Goal: Information Seeking & Learning: Learn about a topic

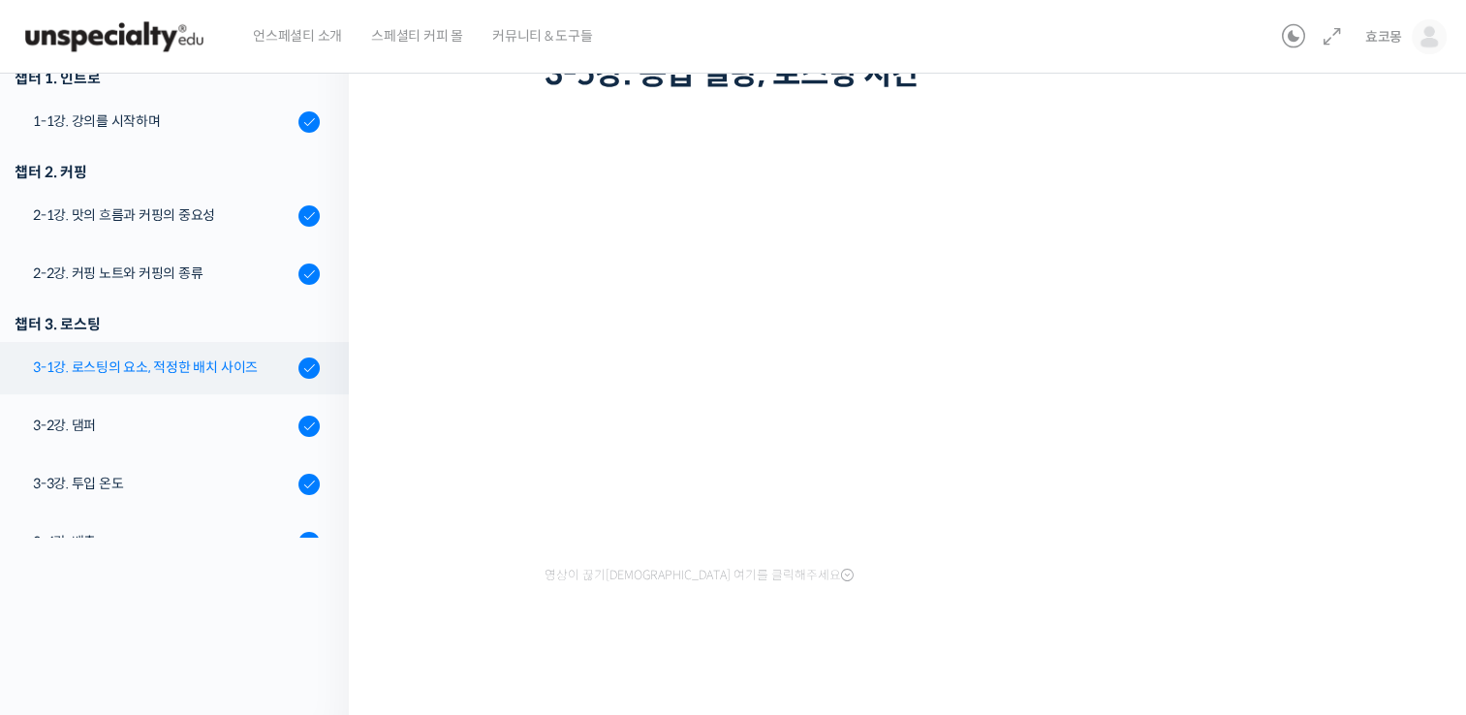
scroll to position [101, 0]
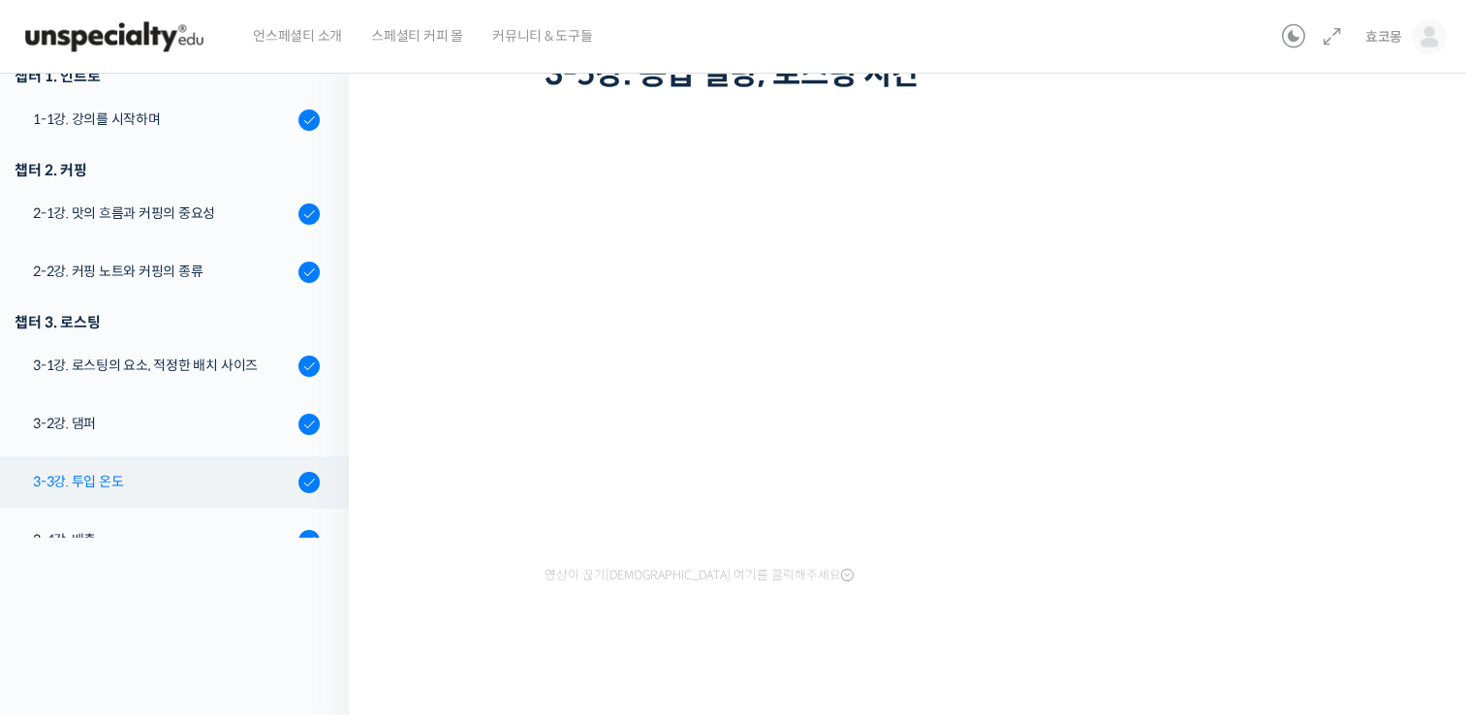
click at [120, 487] on div "3-3강. 투입 온도" at bounding box center [163, 481] width 260 height 21
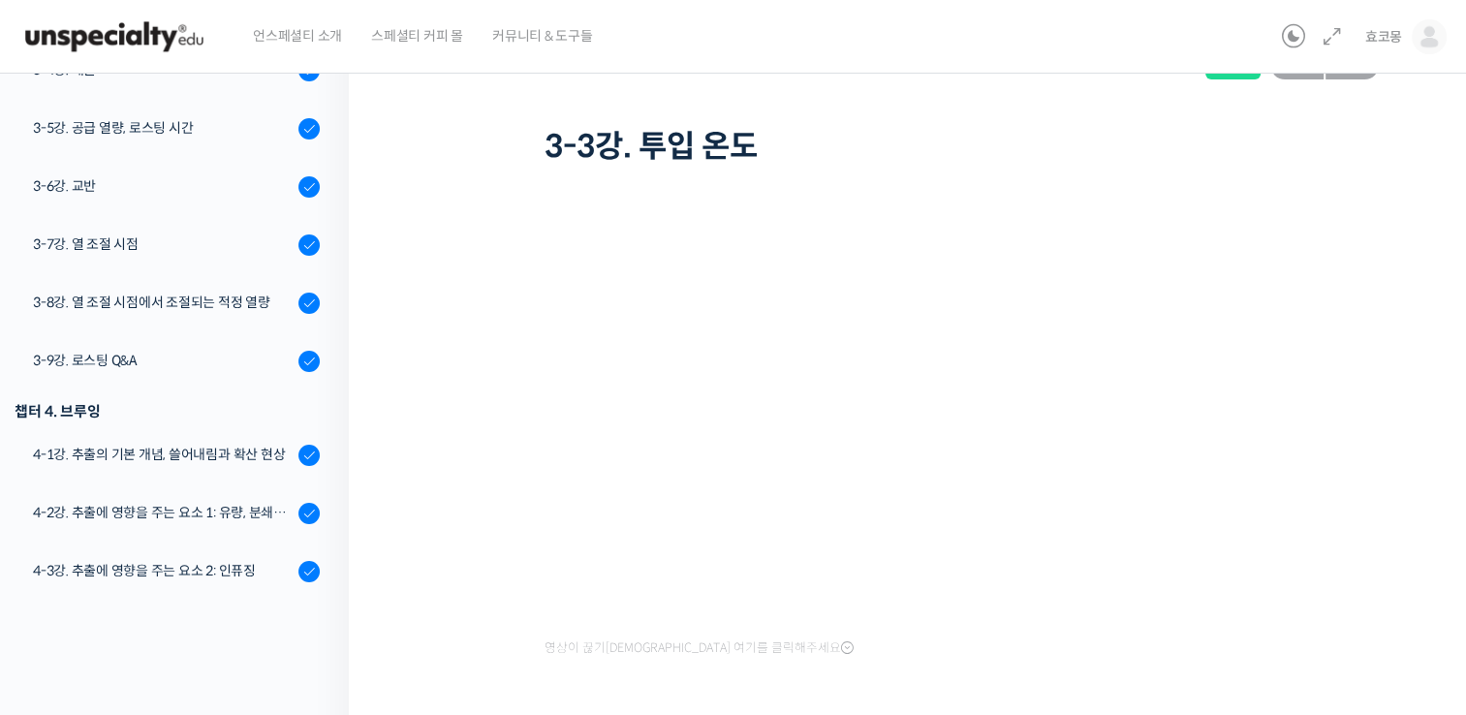
scroll to position [40, 0]
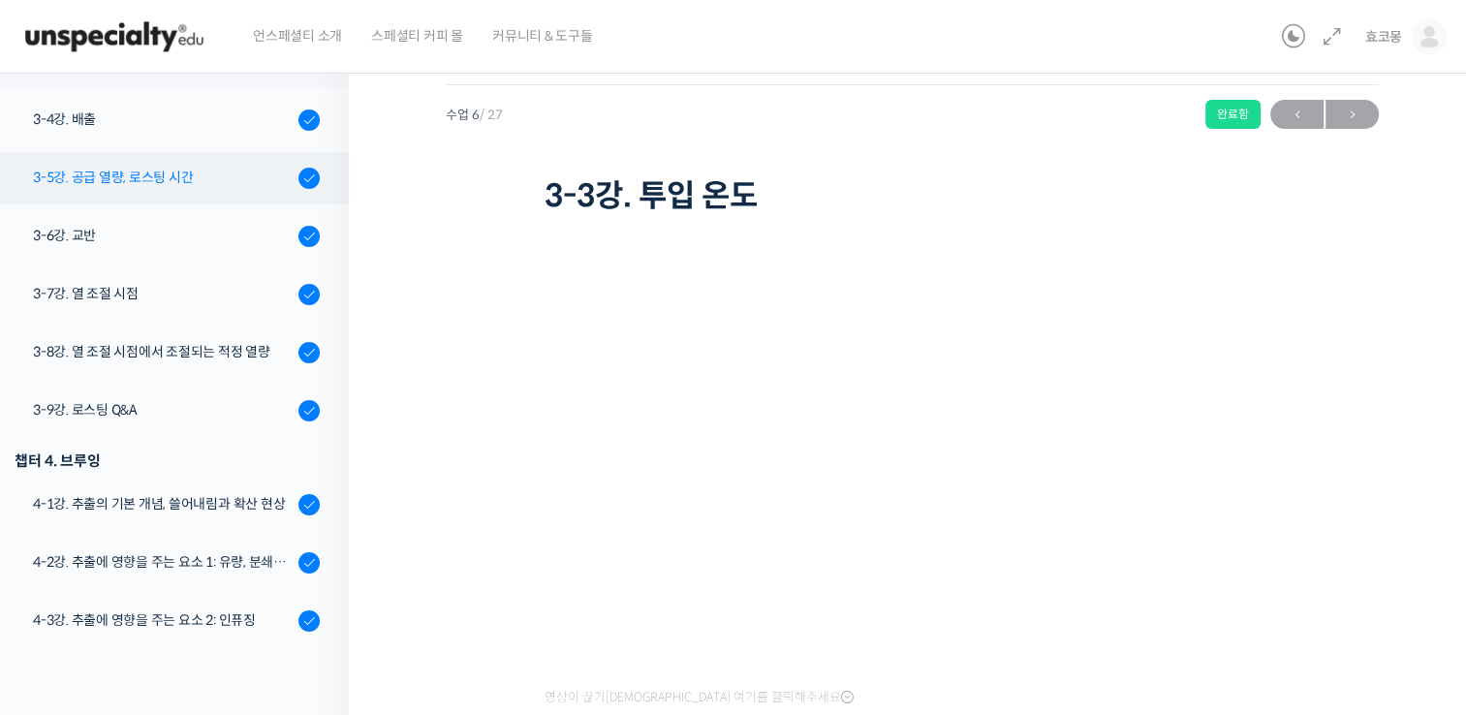
click at [191, 187] on link "3-5강. 공급 열량, 로스팅 시간" at bounding box center [169, 178] width 359 height 52
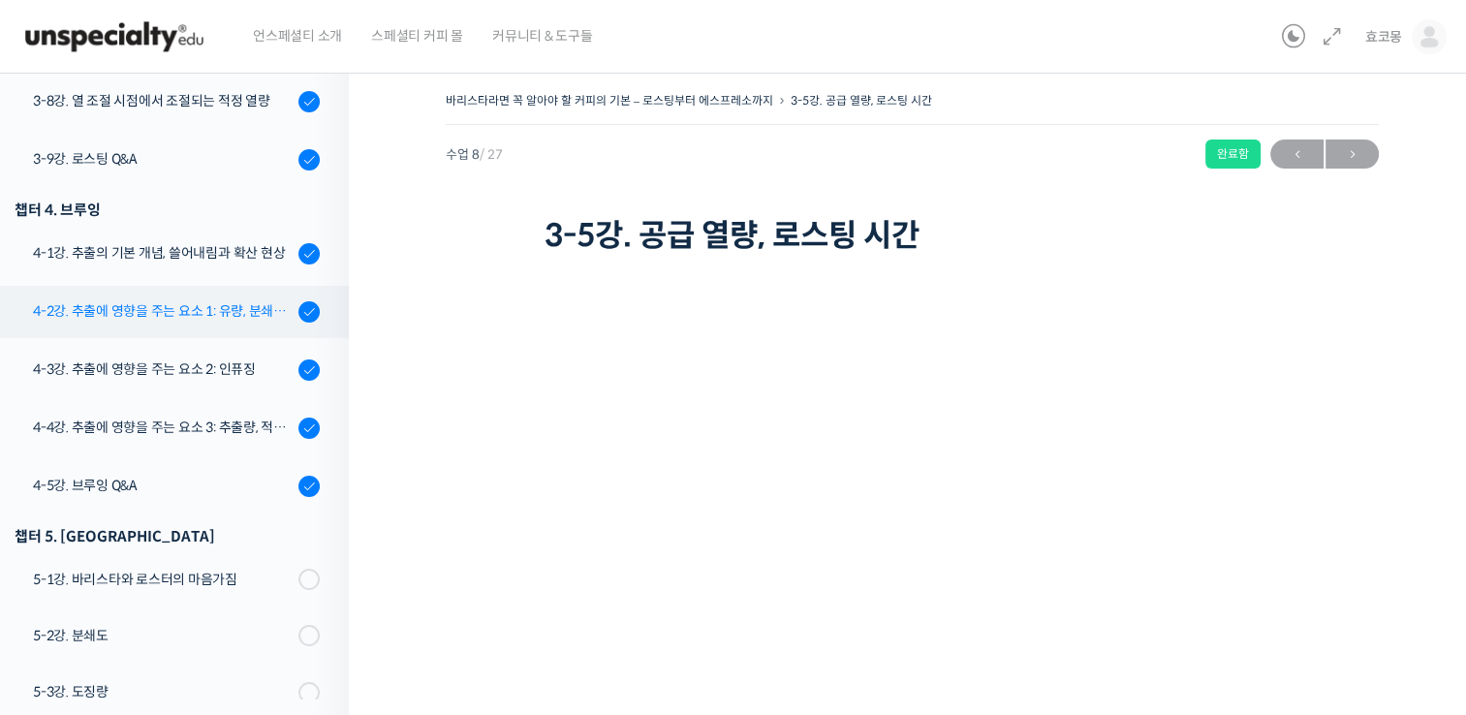
scroll to position [966, 0]
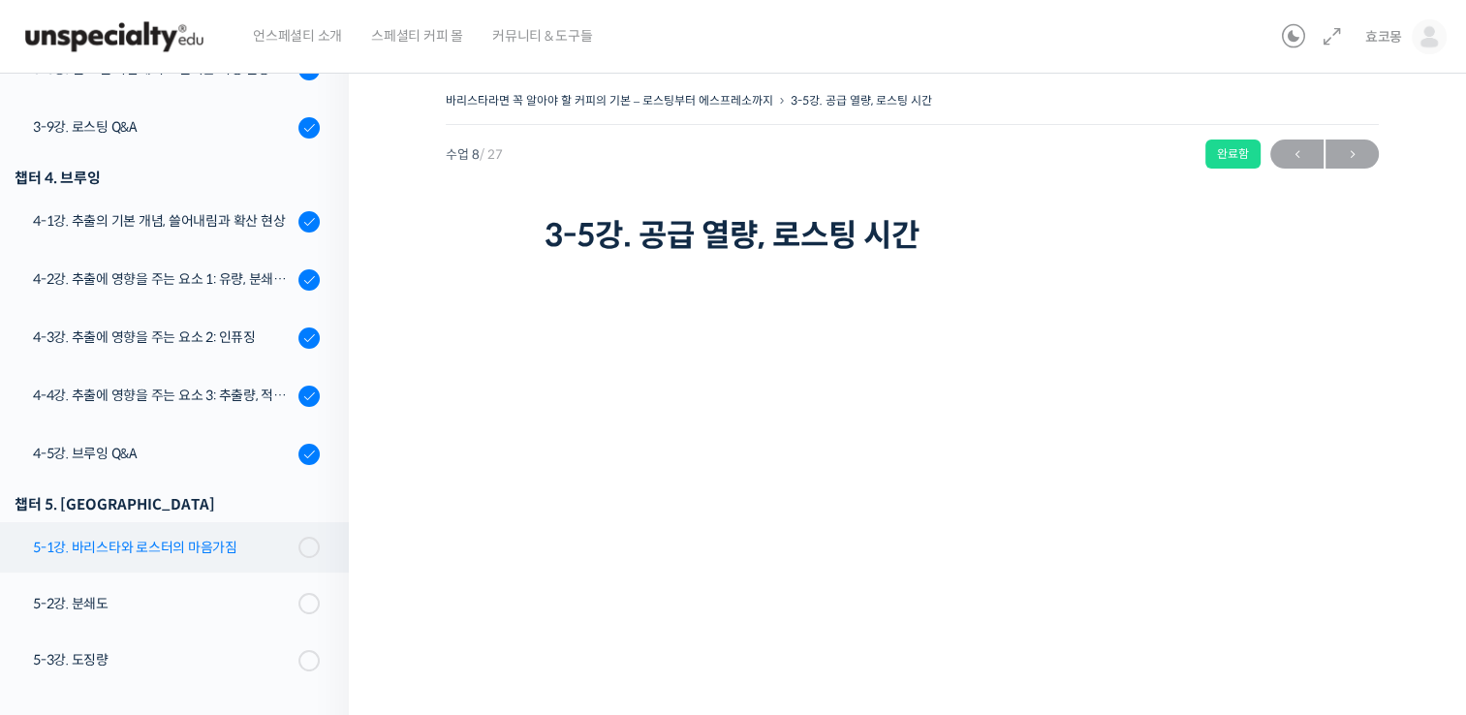
click at [217, 563] on link "5-1강. 바리스타와 로스터의 마음가짐" at bounding box center [169, 547] width 359 height 50
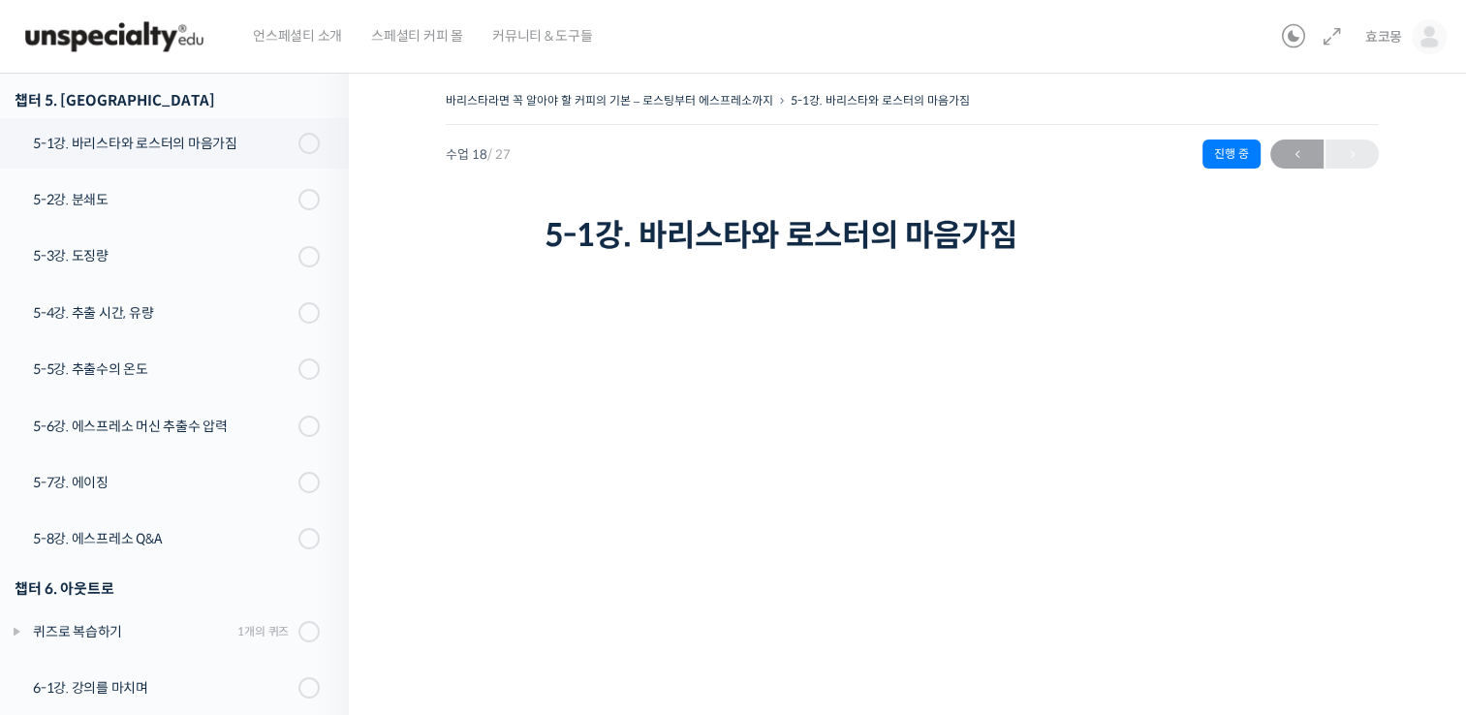
scroll to position [1378, 0]
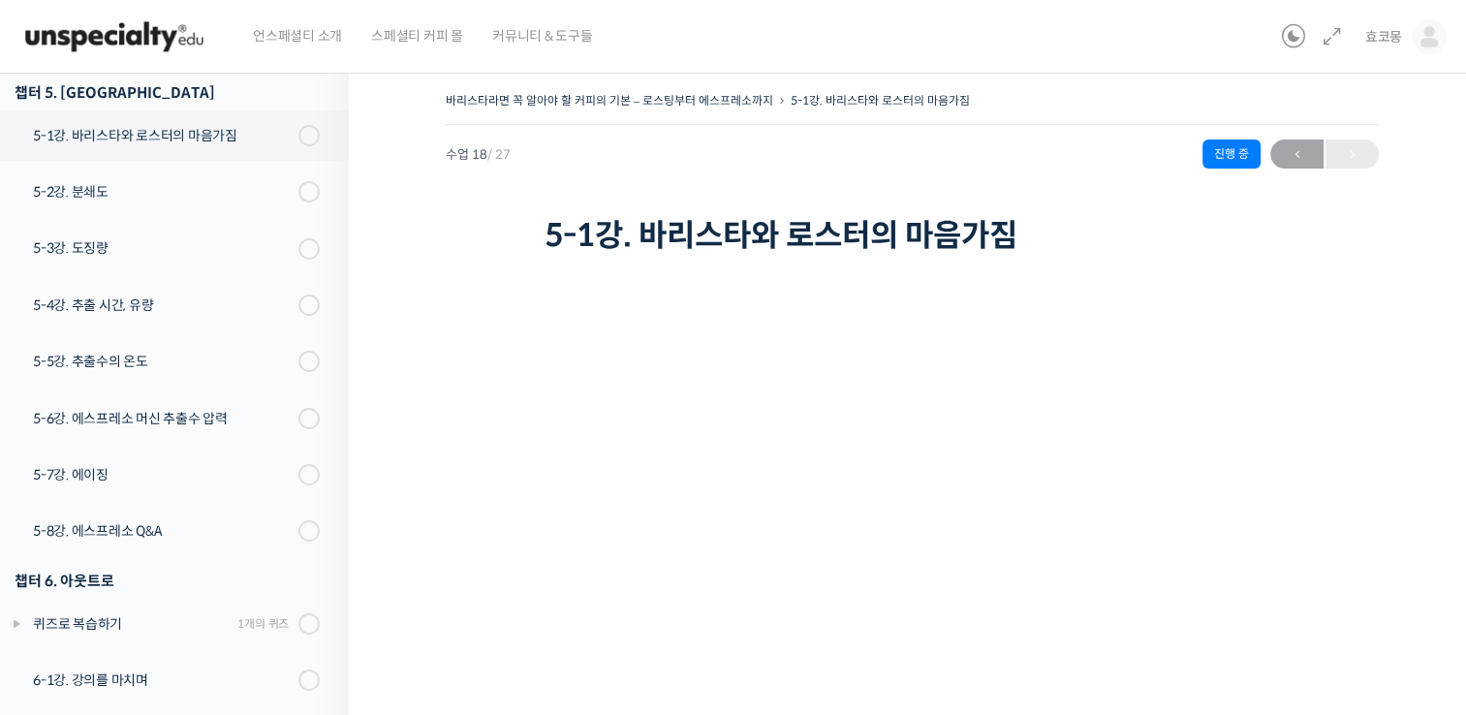
click at [1088, 98] on div "바리스타라면 꼭 알아야 할 커피의 기본 – 로스팅부터 에스프레소까지 5-1강. 바리스타와 로스터의 마음가짐 진행…" at bounding box center [912, 106] width 933 height 38
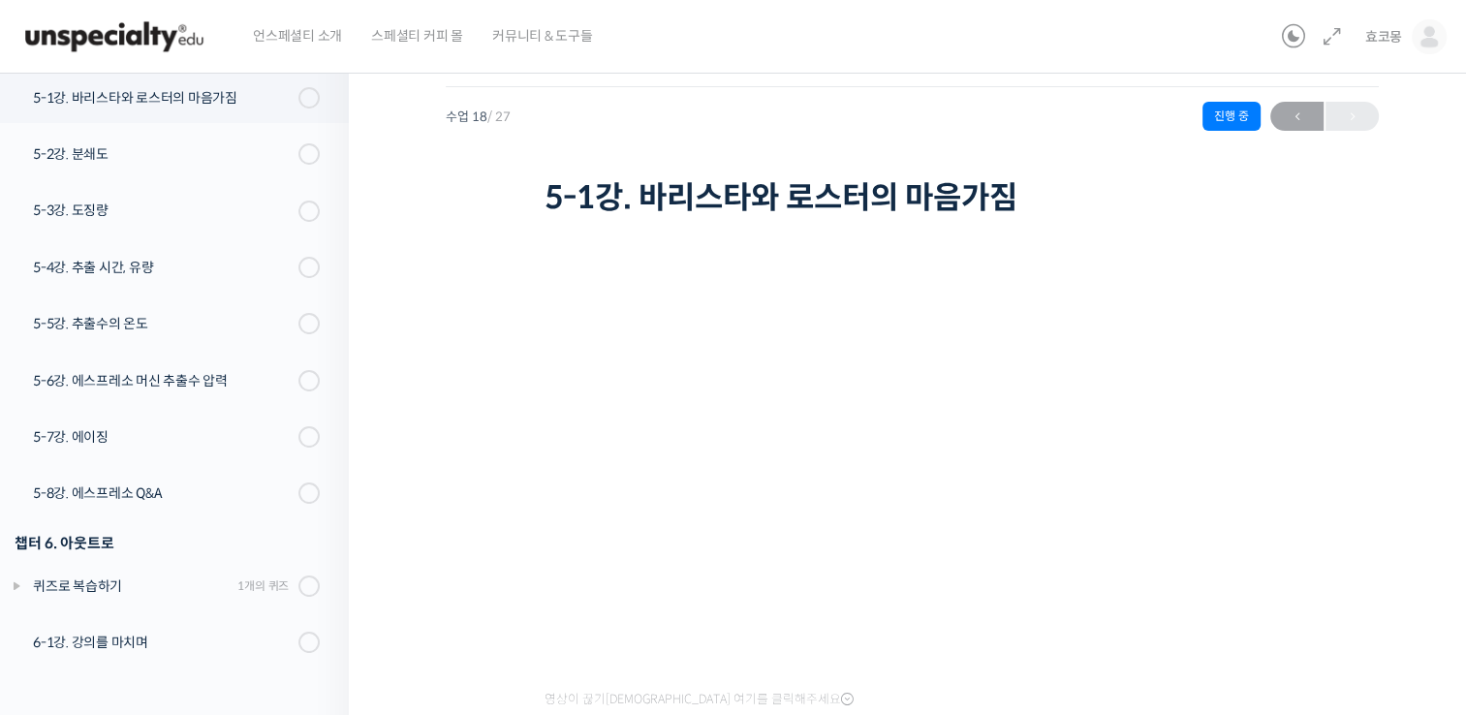
scroll to position [47, 0]
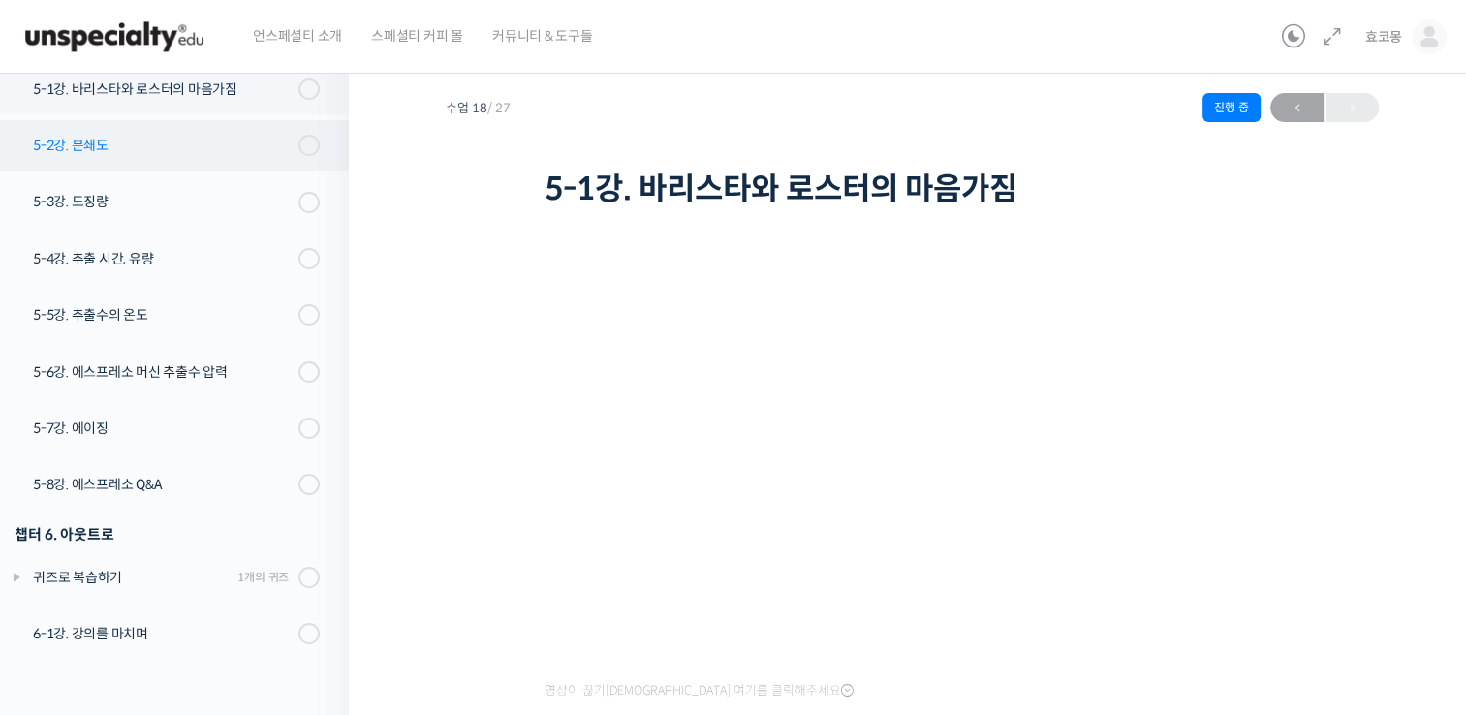
click at [199, 140] on div "5-2강. 분쇄도" at bounding box center [163, 145] width 260 height 21
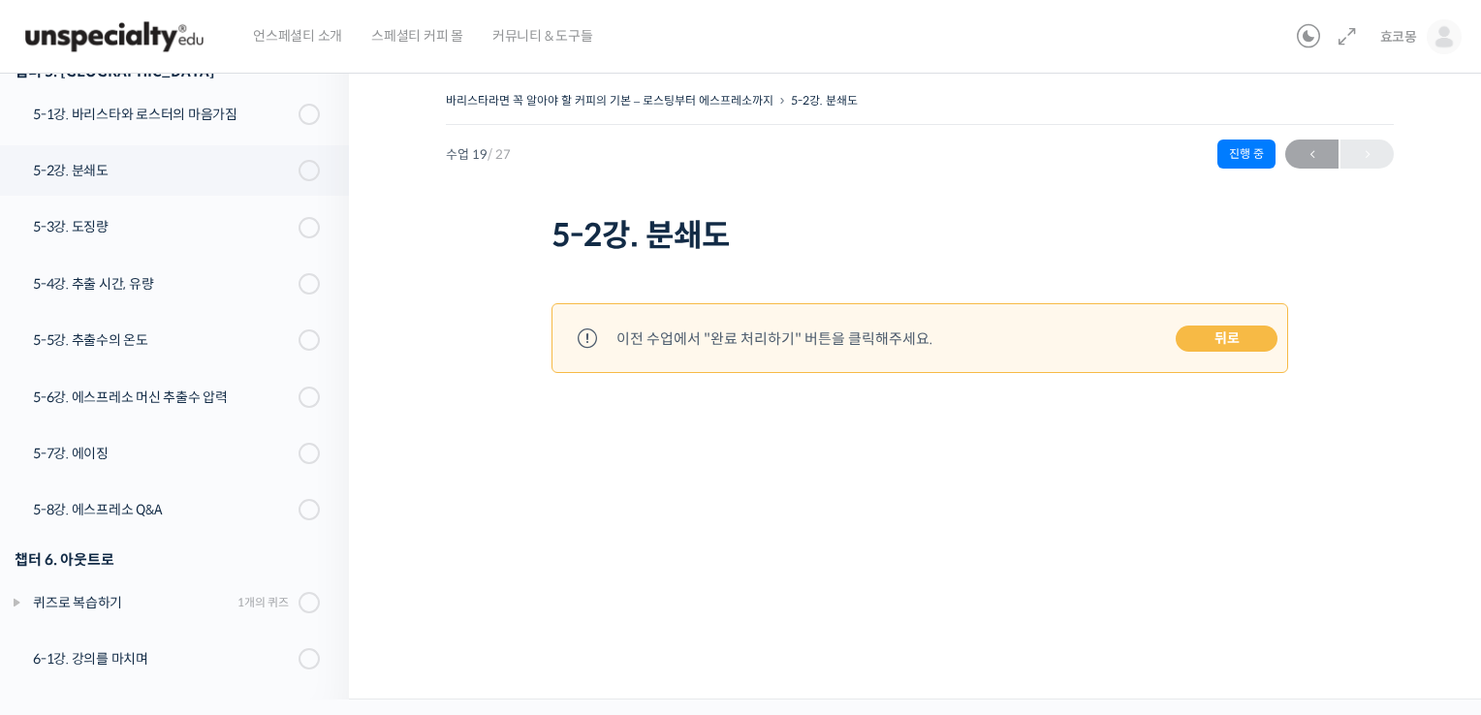
click at [1225, 343] on link "뒤로" at bounding box center [1226, 339] width 102 height 27
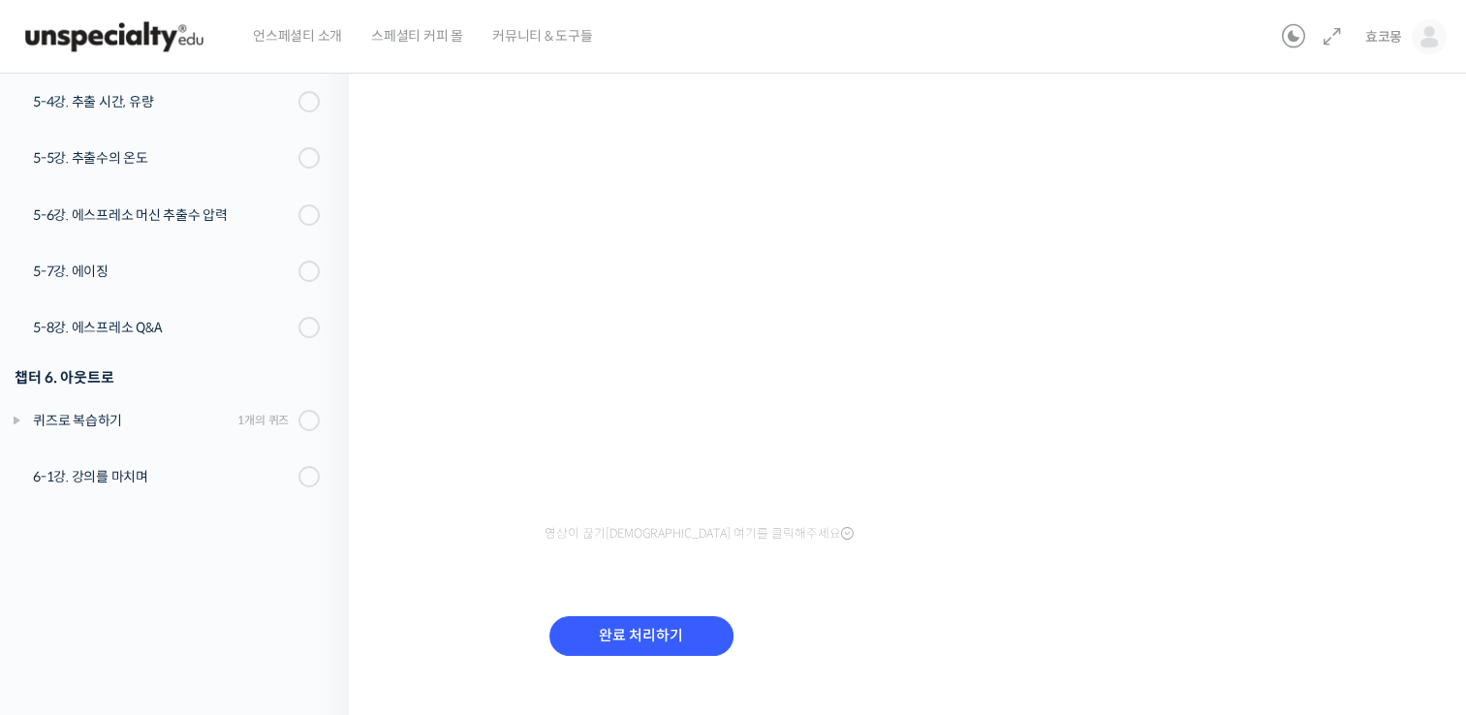
scroll to position [207, 0]
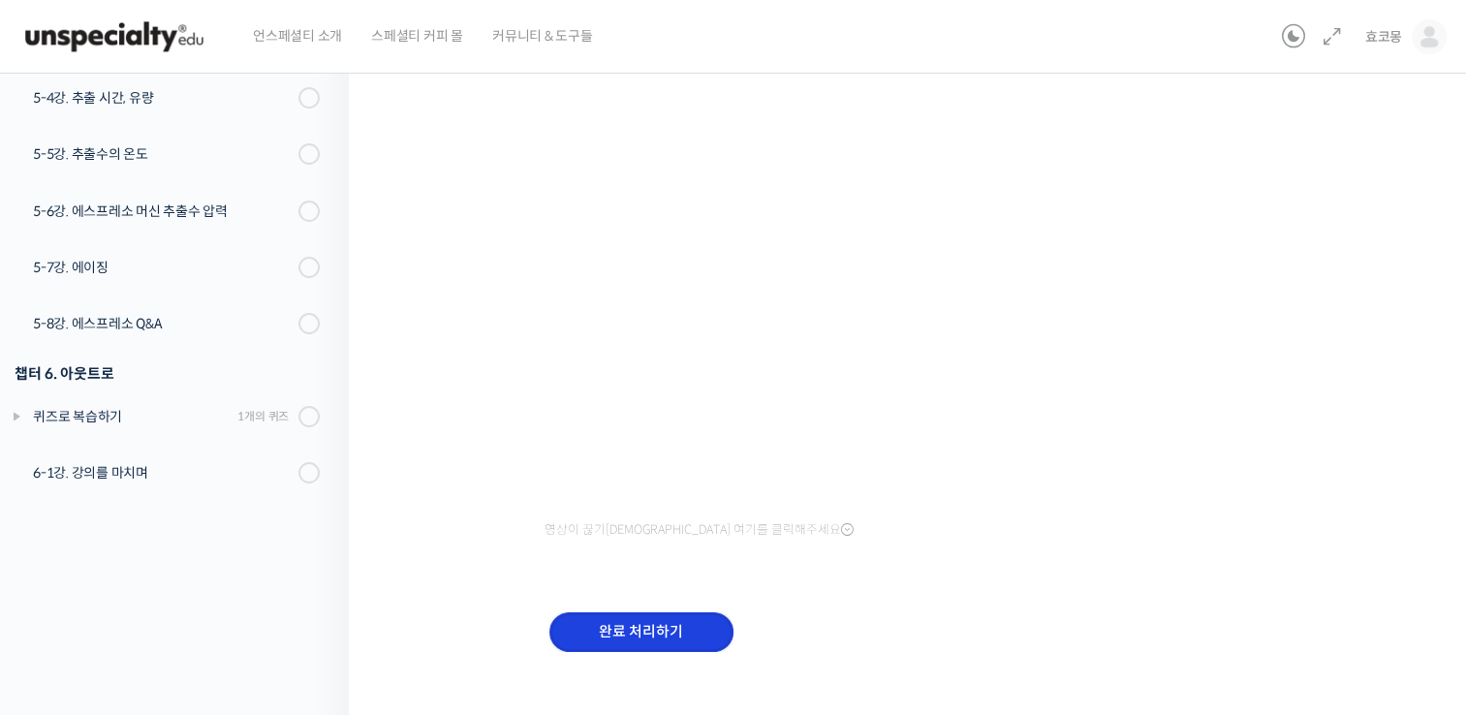
click at [668, 633] on input "완료 처리하기" at bounding box center [641, 632] width 184 height 40
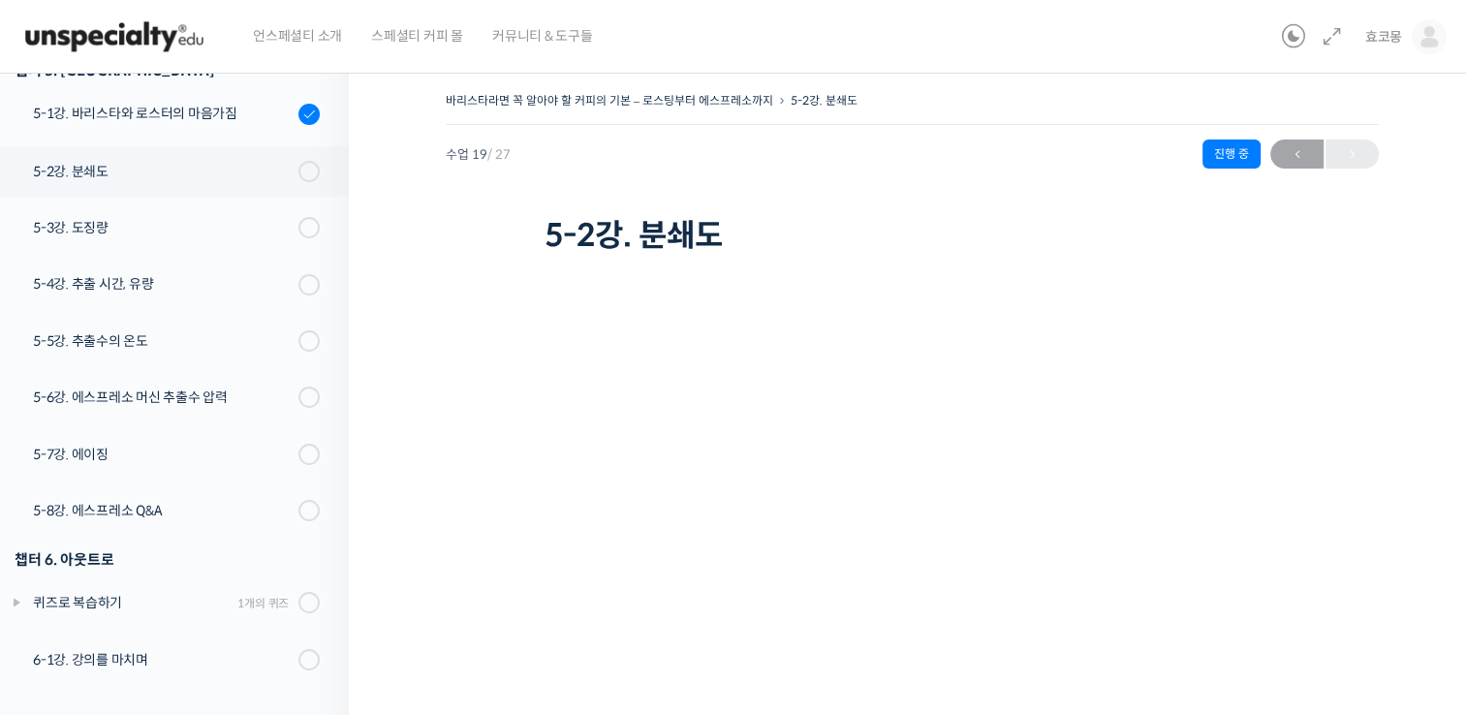
scroll to position [1400, 0]
